Goal: Information Seeking & Learning: Learn about a topic

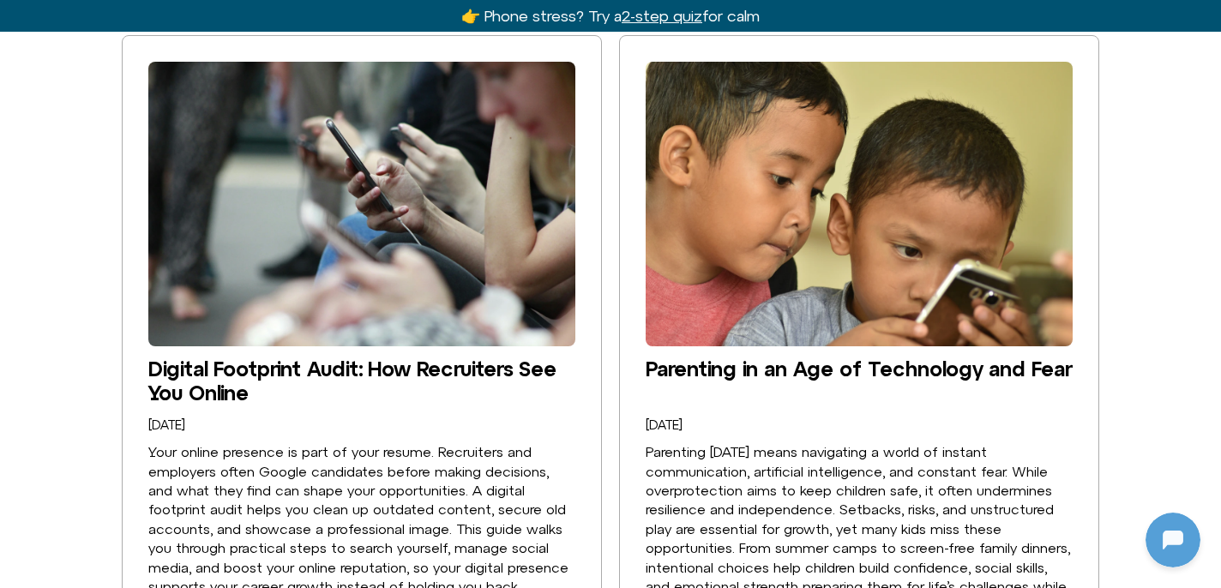
scroll to position [485, 0]
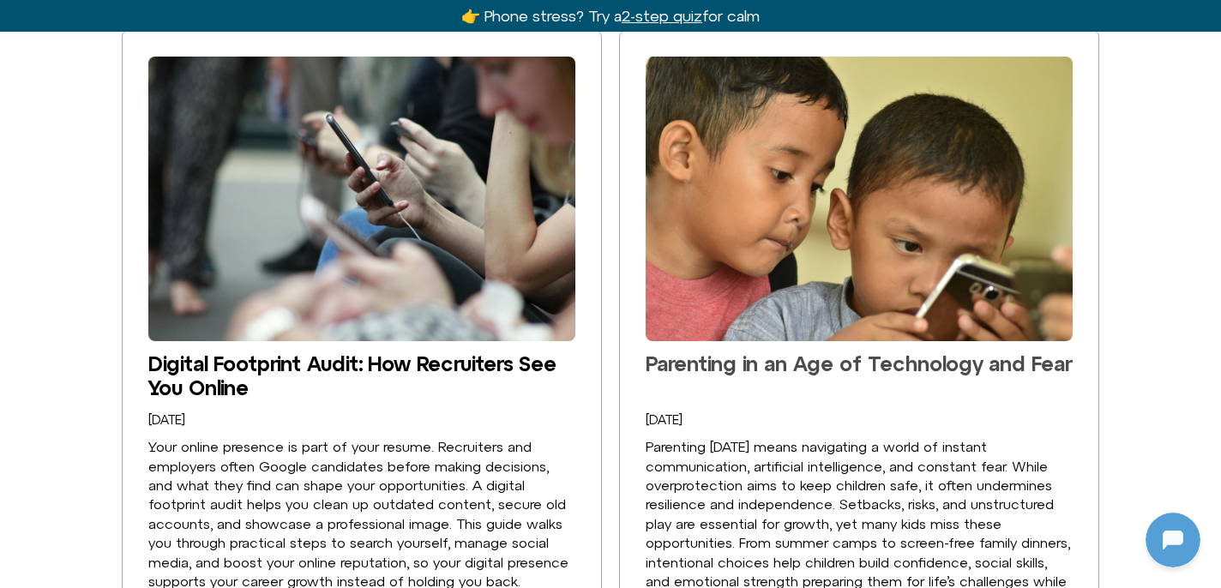
click at [724, 357] on link "Parenting in an Age of Technology and Fear" at bounding box center [859, 363] width 426 height 24
